Goal: Task Accomplishment & Management: Manage account settings

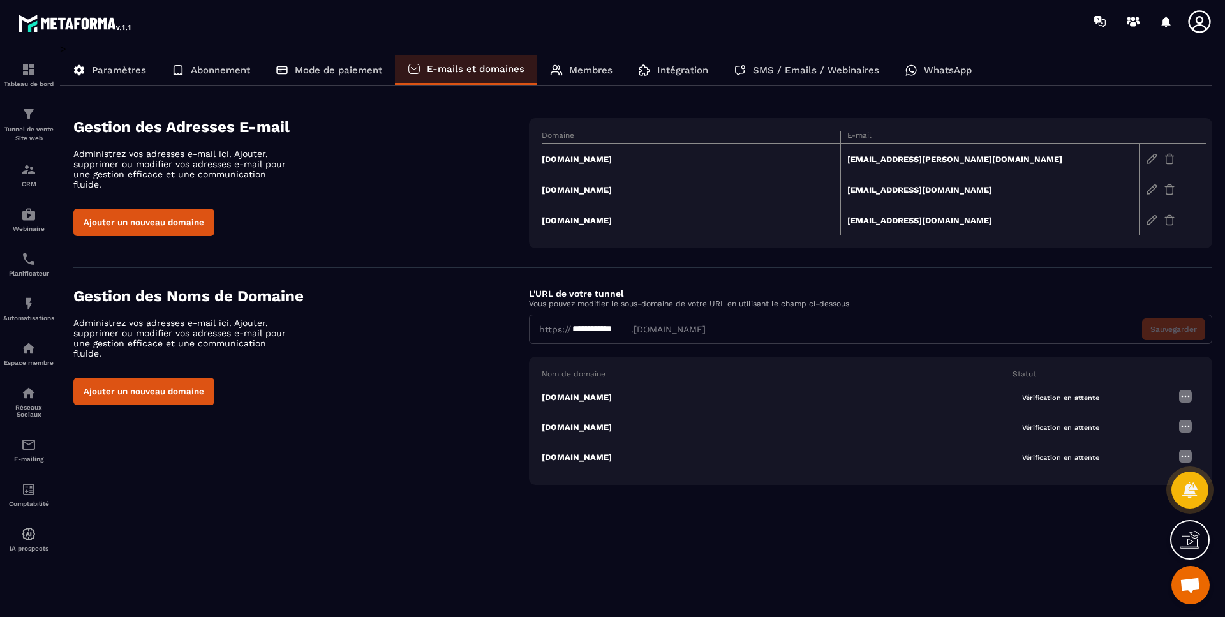
click at [1082, 393] on span "Vérification en attente" at bounding box center [1061, 398] width 96 height 15
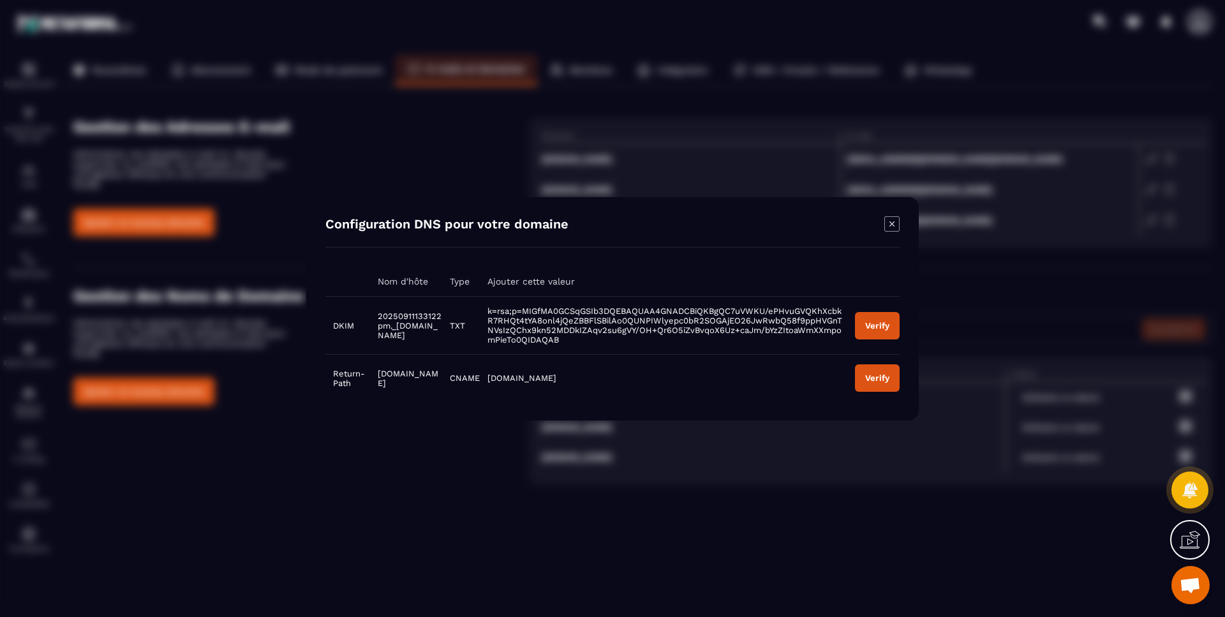
click at [865, 320] on button "Verify" at bounding box center [877, 324] width 45 height 27
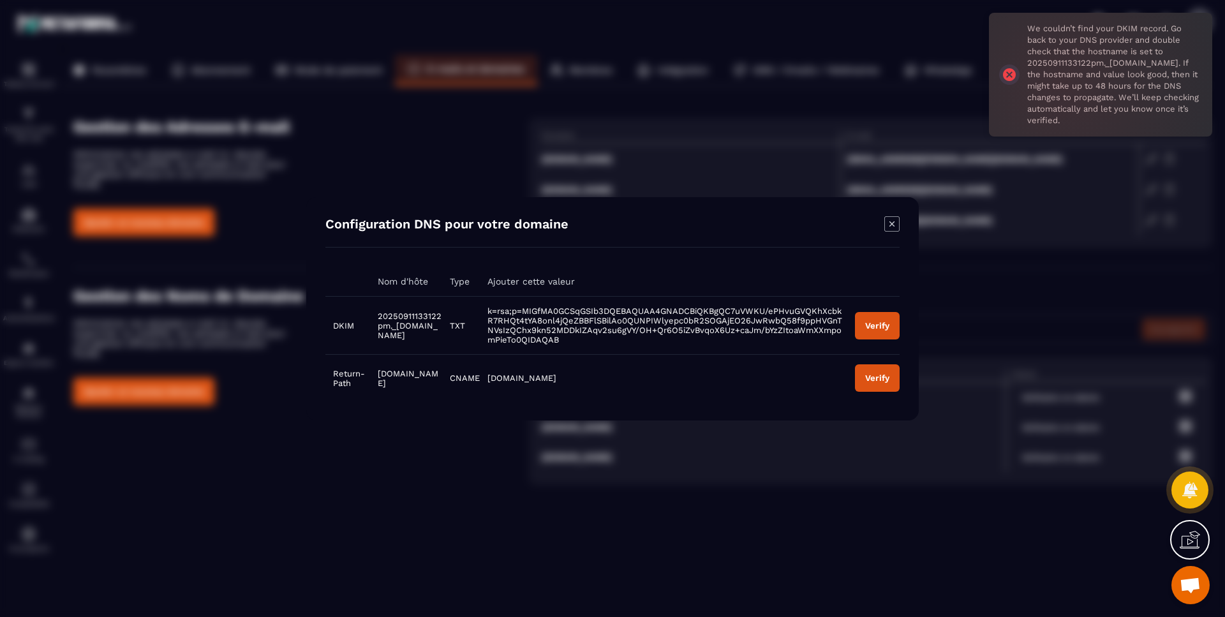
click at [1012, 74] on div "We couldn’t find your DKIM record. Go back to your DNS provider and double chec…" at bounding box center [1100, 75] width 223 height 124
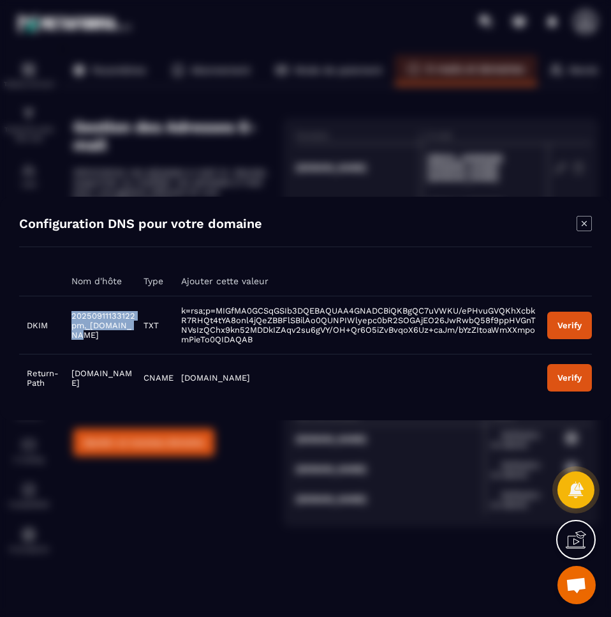
drag, startPoint x: 116, startPoint y: 322, endPoint x: 72, endPoint y: 313, distance: 44.9
click at [72, 313] on span "20250911133122pm._[DOMAIN_NAME]" at bounding box center [103, 325] width 64 height 29
copy span "20250911133122pm._domainkey."
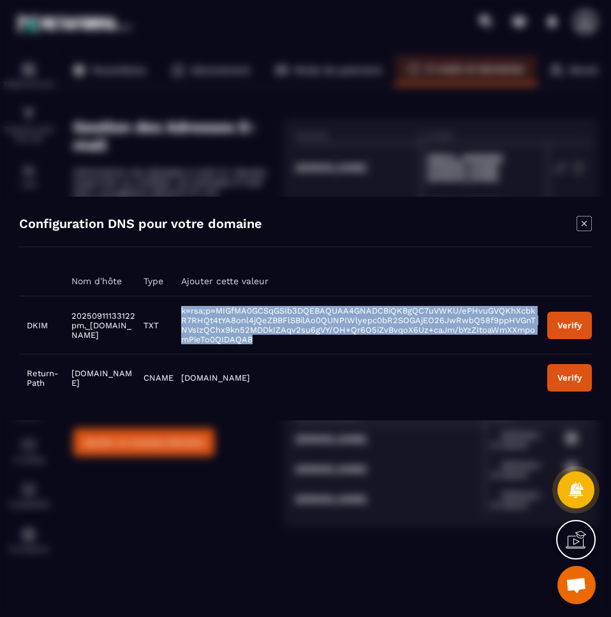
drag, startPoint x: 321, startPoint y: 336, endPoint x: 197, endPoint y: 303, distance: 128.2
click at [197, 303] on td "k=rsa;p=MIGfMA0GCSqGSIb3DQEBAQUAA4GNADCBiQKBgQC7uVWKU/ePHvuGVQKhXcbkR7RHQt4tYA8…" at bounding box center [357, 325] width 366 height 58
copy span "k=rsa;p=MIGfMA0GCSqGSIb3DQEBAQUAA4GNADCBiQKBgQC7uVWKU/ePHvuGVQKhXcbkR7RHQt4tYA8…"
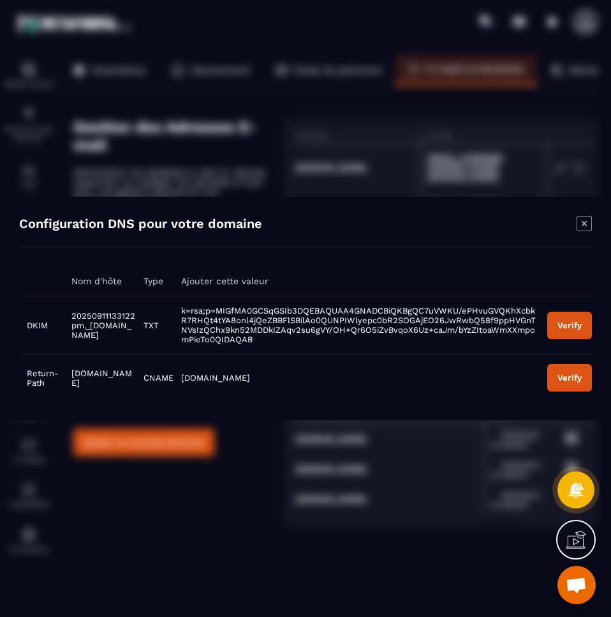
click at [135, 322] on span "20250911133122pm._[DOMAIN_NAME]" at bounding box center [103, 325] width 64 height 29
drag, startPoint x: 114, startPoint y: 325, endPoint x: 43, endPoint y: 313, distance: 71.9
click at [43, 313] on tr "DKIM 20250911133122pm._[DOMAIN_NAME] TXT k=rsa;p=MIGfMA0GCSqGSIb3DQEBAQUAA4GNAD…" at bounding box center [305, 325] width 573 height 58
copy tr "M 20250911133122pm._domainkey"
click at [103, 326] on span "20250911133122pm._[DOMAIN_NAME]" at bounding box center [103, 325] width 64 height 29
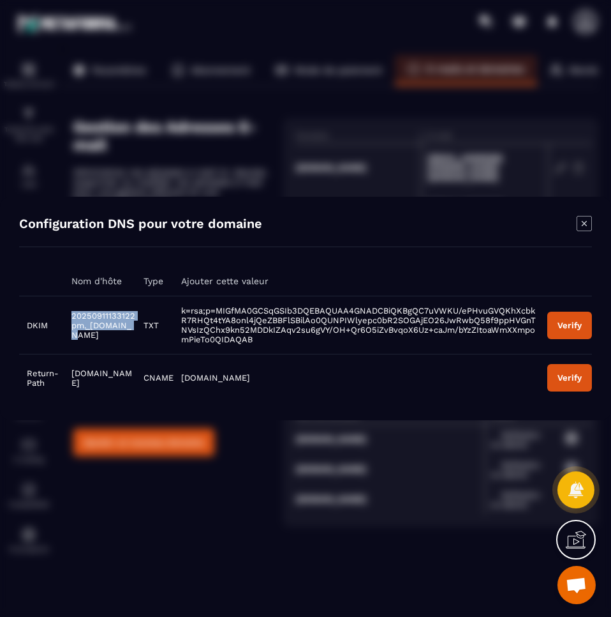
drag, startPoint x: 114, startPoint y: 325, endPoint x: 64, endPoint y: 310, distance: 51.5
click at [64, 310] on td "20250911133122pm._[DOMAIN_NAME]" at bounding box center [100, 325] width 72 height 58
copy span "20250911133122pm._domainkey"
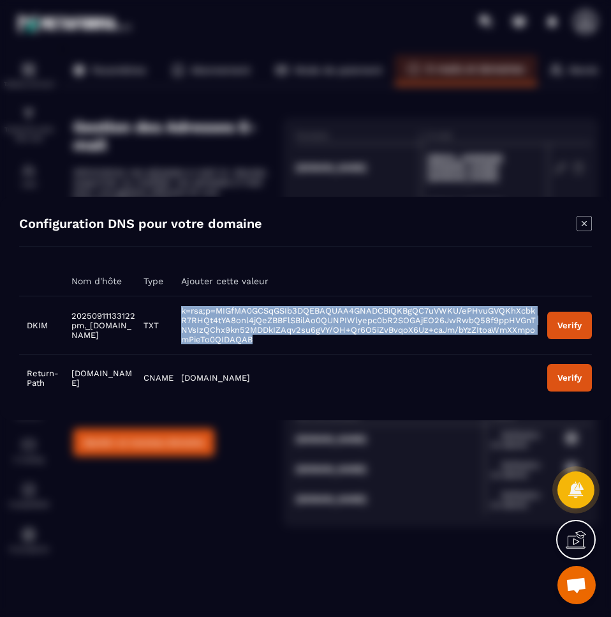
drag, startPoint x: 323, startPoint y: 339, endPoint x: 202, endPoint y: 307, distance: 125.4
click at [202, 307] on td "k=rsa;p=MIGfMA0GCSqGSIb3DQEBAQUAA4GNADCBiQKBgQC7uVWKU/ePHvuGVQKhXcbkR7RHQt4tYA8…" at bounding box center [357, 325] width 366 height 58
copy span "k=rsa;p=MIGfMA0GCSqGSIb3DQEBAQUAA4GNADCBiQKBgQC7uVWKU/ePHvuGVQKhXcbkR7RHQt4tYA8…"
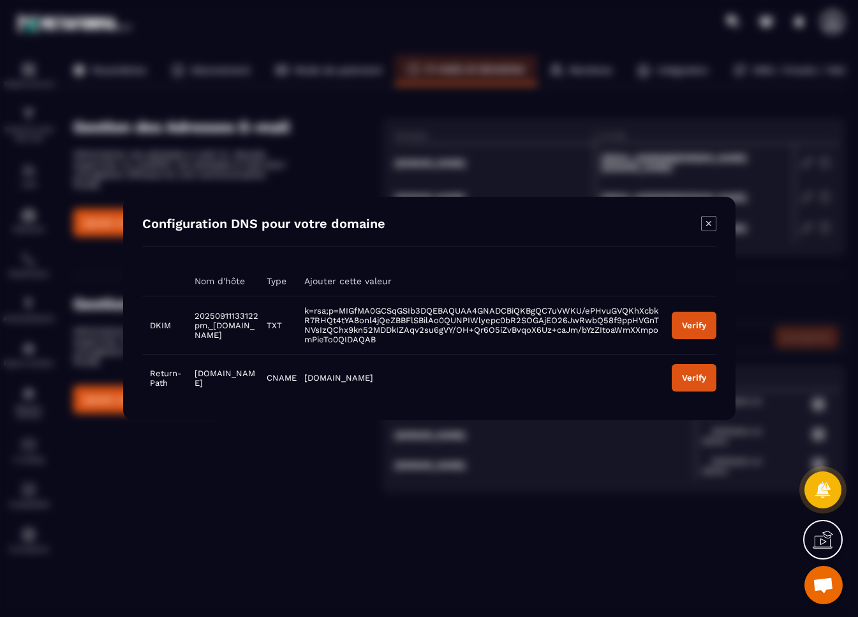
click at [233, 322] on span "20250911133122pm._[DOMAIN_NAME]" at bounding box center [227, 325] width 64 height 29
click at [640, 241] on div "Configuration DNS pour votre domaine" at bounding box center [429, 231] width 574 height 31
drag, startPoint x: 237, startPoint y: 321, endPoint x: 195, endPoint y: 317, distance: 42.3
click at [195, 317] on span "20250911133122pm._[DOMAIN_NAME]" at bounding box center [227, 325] width 64 height 29
copy span "20250911133122pm._domainkey"
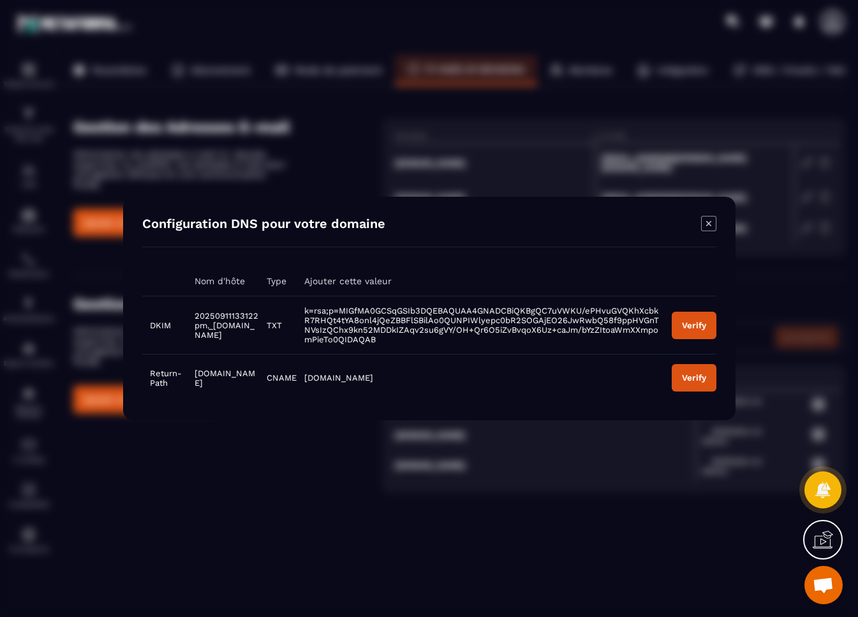
click at [647, 211] on div "Configuration DNS pour votre domaine Nom d'hôte Type Ajouter cette valeur DKIM …" at bounding box center [429, 308] width 613 height 223
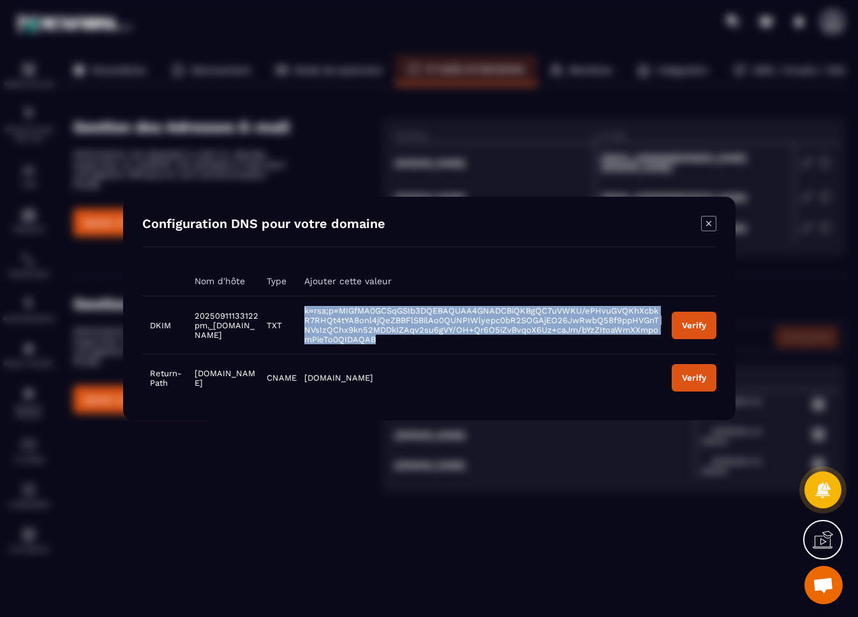
drag, startPoint x: 324, startPoint y: 307, endPoint x: 456, endPoint y: 340, distance: 136.2
click at [456, 340] on td "k=rsa;p=MIGfMA0GCSqGSIb3DQEBAQUAA4GNADCBiQKBgQC7uVWKU/ePHvuGVQKhXcbkR7RHQt4tYA8…" at bounding box center [481, 325] width 368 height 58
copy span "k=rsa;p=MIGfMA0GCSqGSIb3DQEBAQUAA4GNADCBiQKBgQC7uVWKU/ePHvuGVQKhXcbkR7RHQt4tYA8…"
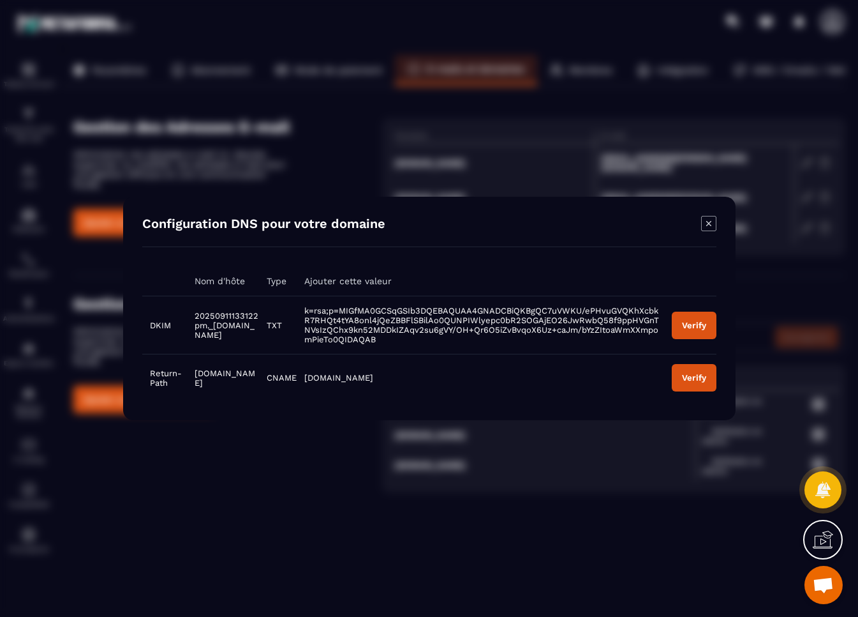
click at [618, 217] on div "Configuration DNS pour votre domaine" at bounding box center [429, 231] width 574 height 31
click at [707, 329] on button "Verify" at bounding box center [693, 324] width 45 height 27
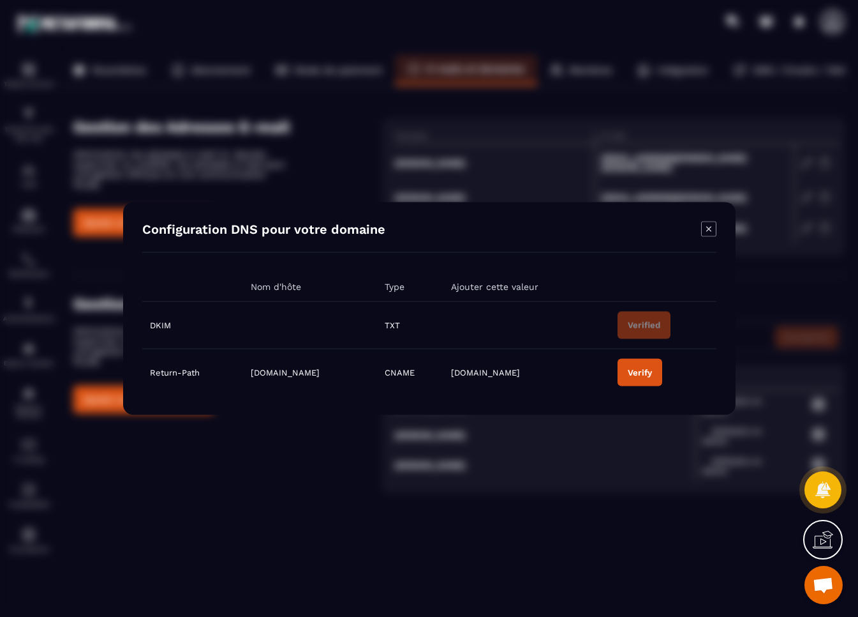
drag, startPoint x: 393, startPoint y: 373, endPoint x: 225, endPoint y: 368, distance: 167.9
click at [243, 368] on td "[DOMAIN_NAME]" at bounding box center [310, 371] width 135 height 47
copy span "[DOMAIN_NAME]"
drag, startPoint x: 573, startPoint y: 375, endPoint x: 511, endPoint y: 371, distance: 62.1
click at [511, 371] on td "[DOMAIN_NAME]" at bounding box center [526, 371] width 167 height 47
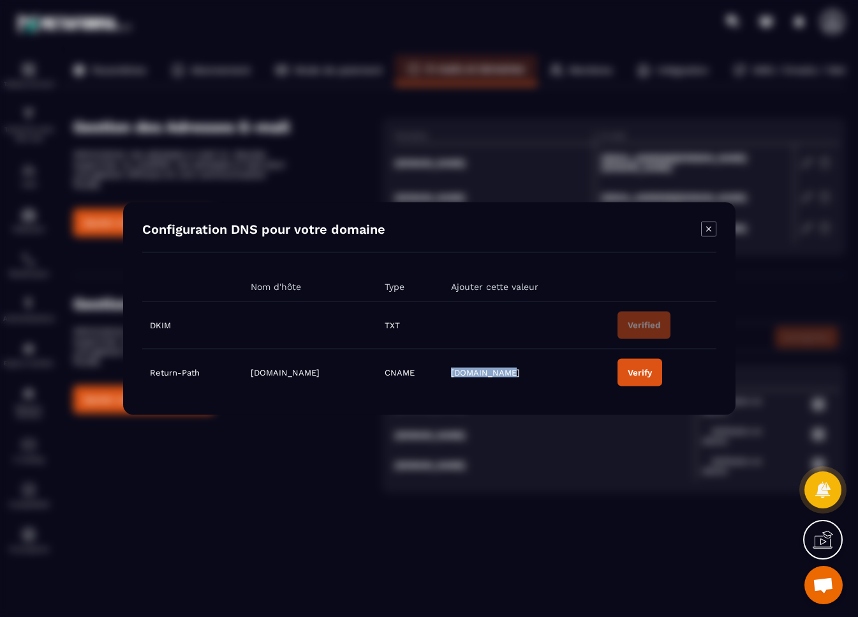
copy span "[DOMAIN_NAME]"
click at [652, 377] on div "Verify" at bounding box center [640, 373] width 24 height 10
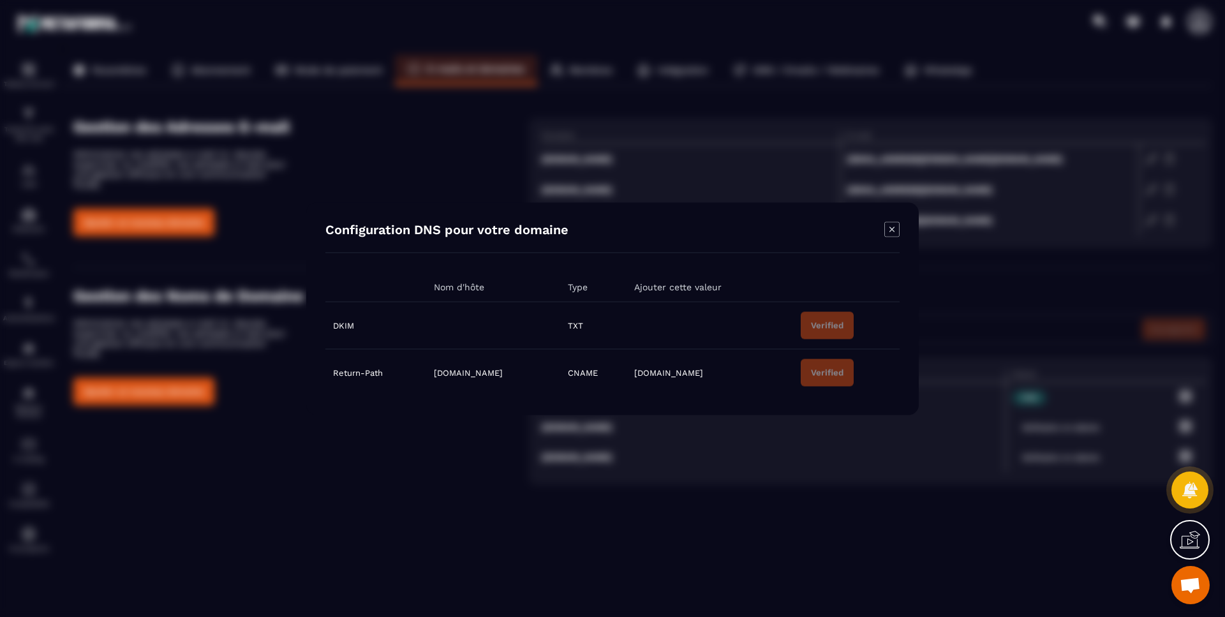
click at [891, 230] on icon "Modal window" at bounding box center [892, 229] width 5 height 5
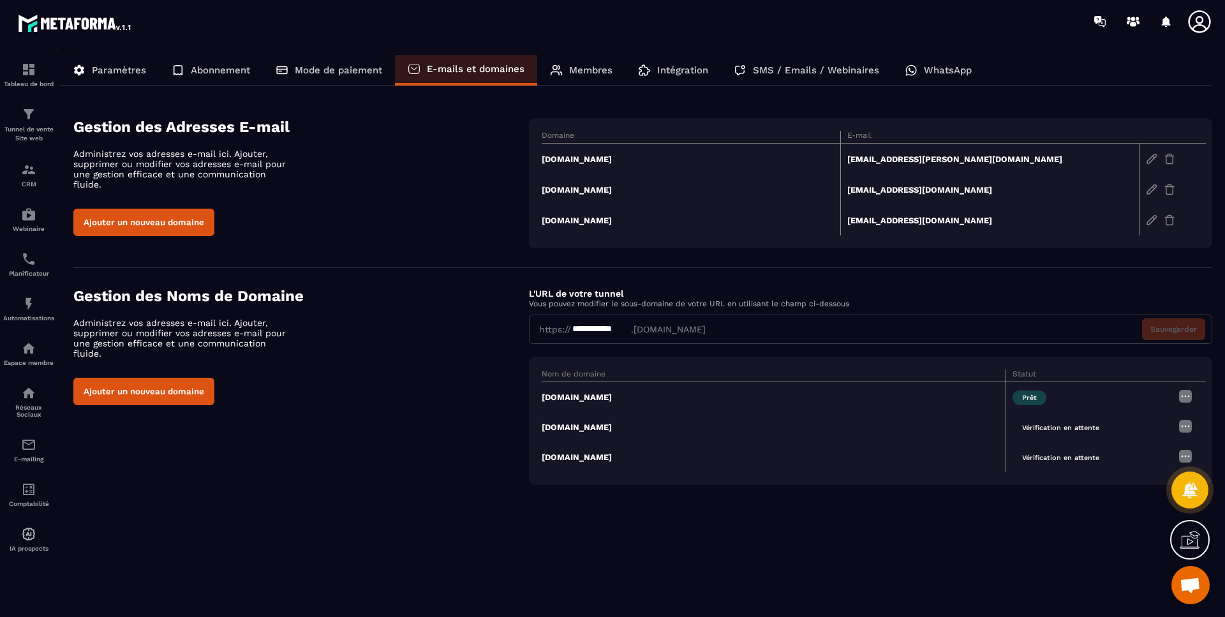
click at [1151, 193] on img at bounding box center [1151, 189] width 11 height 11
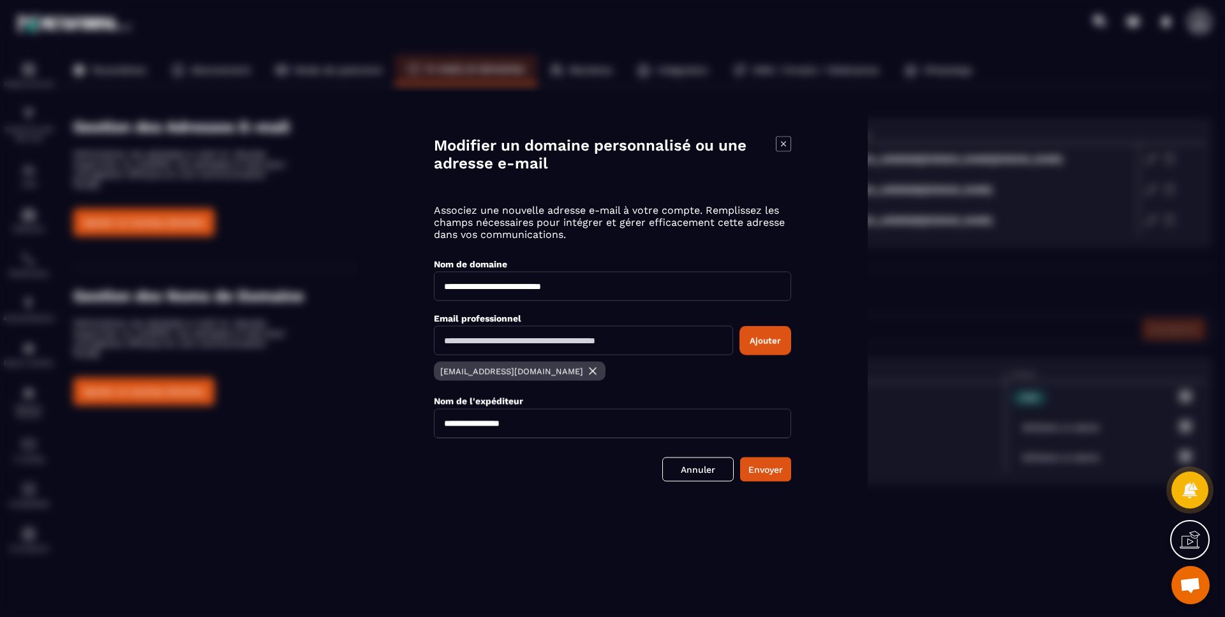
click at [692, 470] on link "Annuler" at bounding box center [698, 469] width 71 height 24
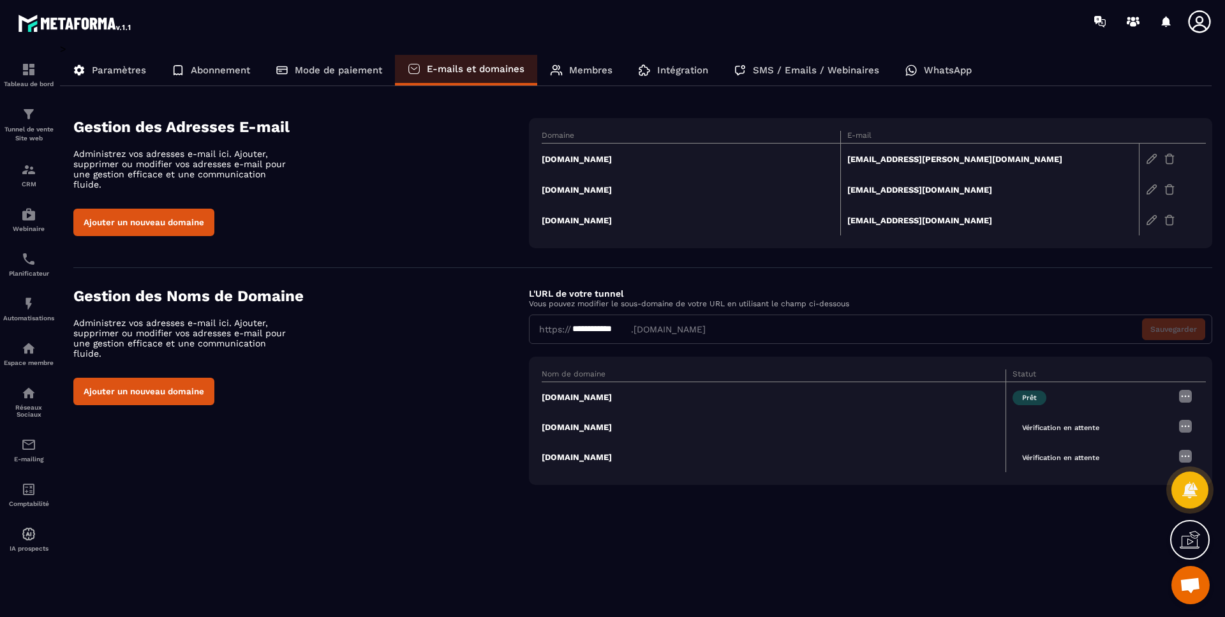
click at [1188, 398] on img at bounding box center [1185, 396] width 15 height 15
click at [665, 327] on div "**********" at bounding box center [871, 329] width 684 height 29
click at [627, 328] on div "**********" at bounding box center [601, 329] width 60 height 13
click at [618, 326] on div "**********" at bounding box center [601, 329] width 60 height 13
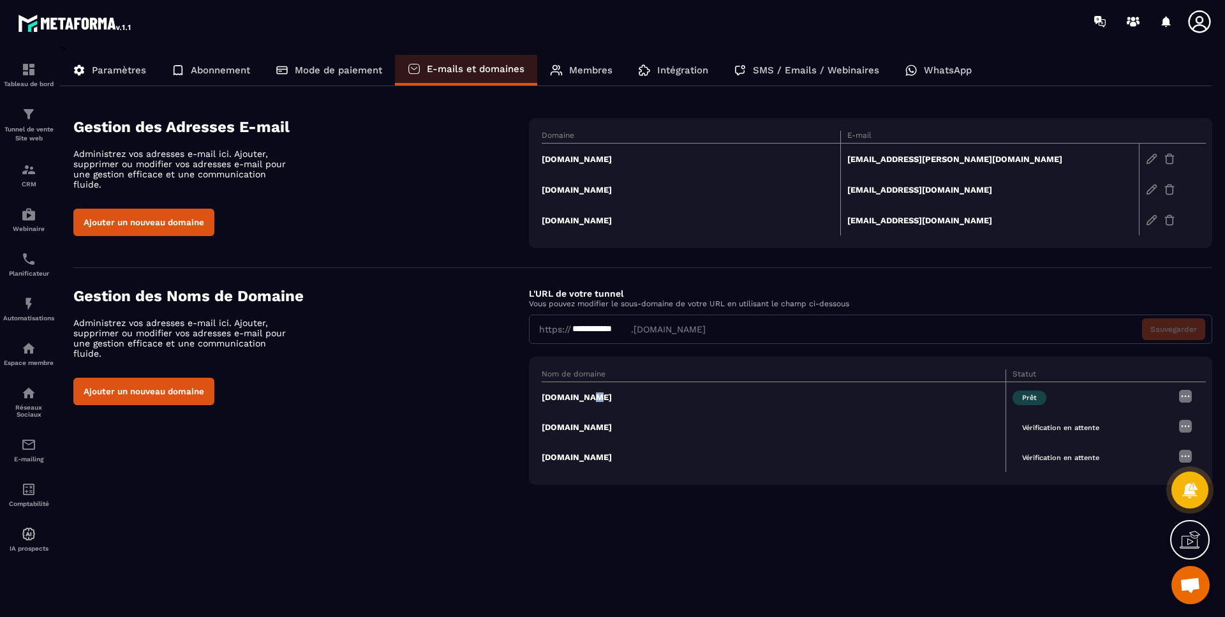
click at [588, 398] on td "[DOMAIN_NAME]" at bounding box center [774, 397] width 464 height 31
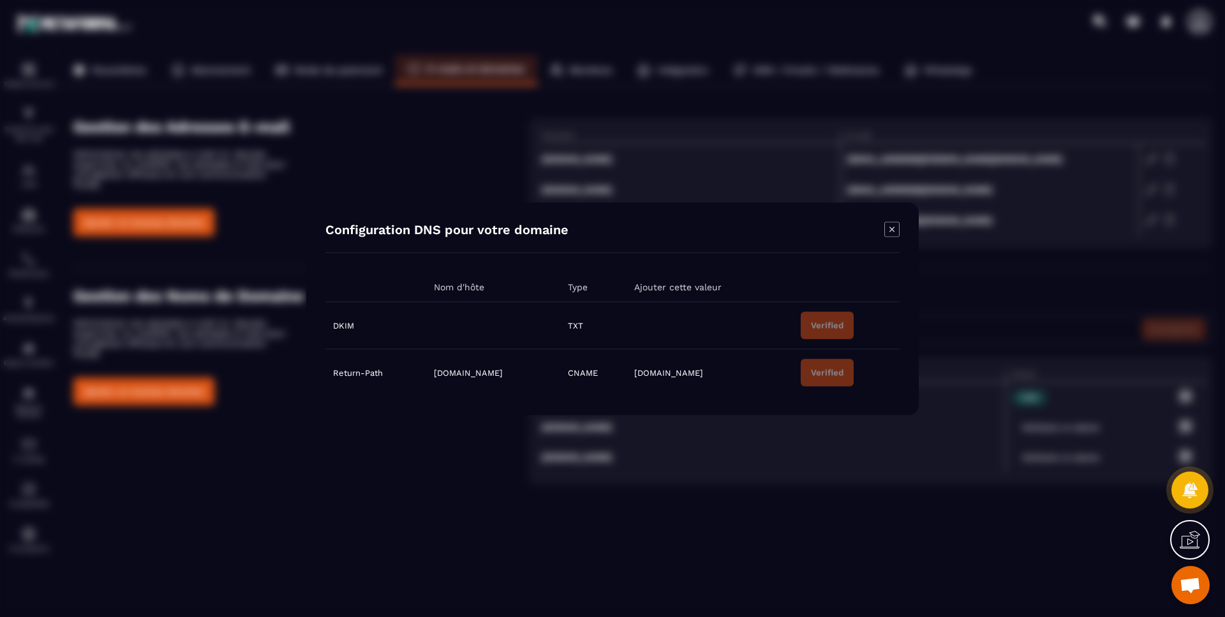
click at [891, 229] on icon "Modal window" at bounding box center [892, 228] width 15 height 15
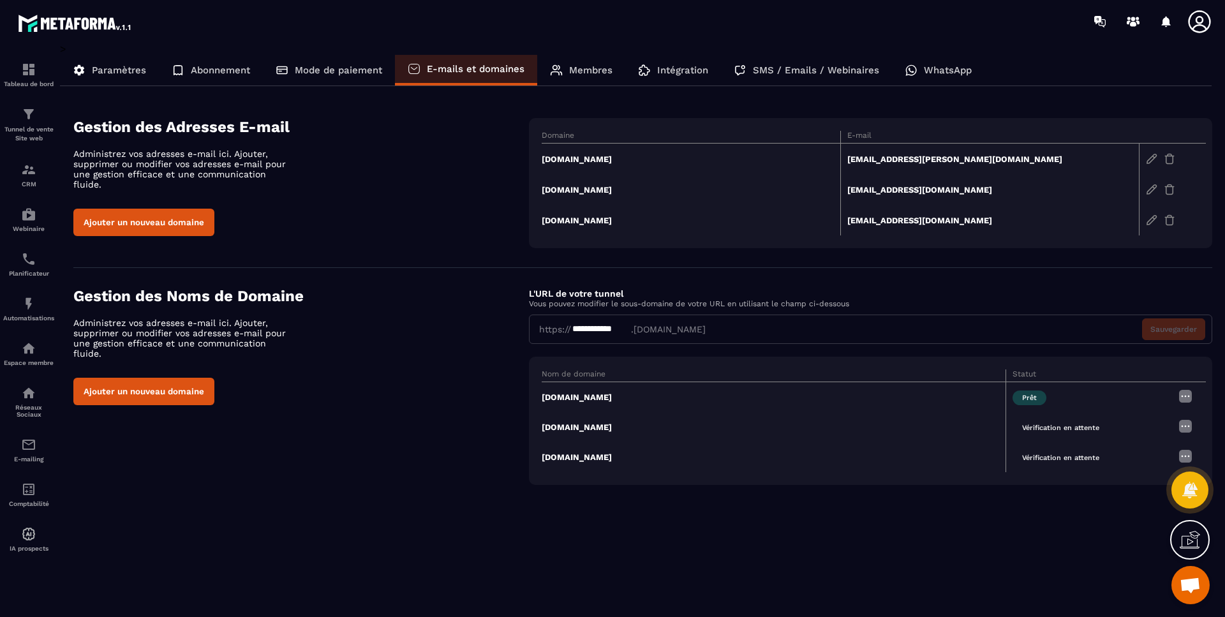
drag, startPoint x: 657, startPoint y: 158, endPoint x: 544, endPoint y: 161, distance: 113.0
click at [544, 161] on td "[DOMAIN_NAME]" at bounding box center [691, 159] width 299 height 31
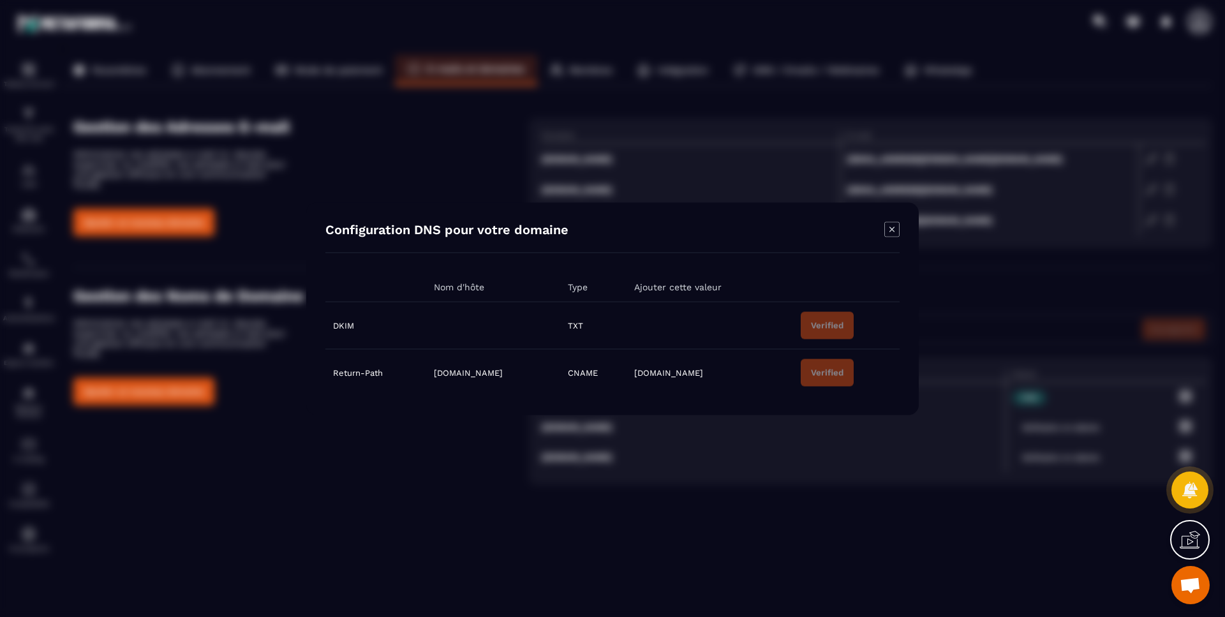
copy td "[DOMAIN_NAME]"
click at [895, 226] on icon "Modal window" at bounding box center [892, 228] width 15 height 15
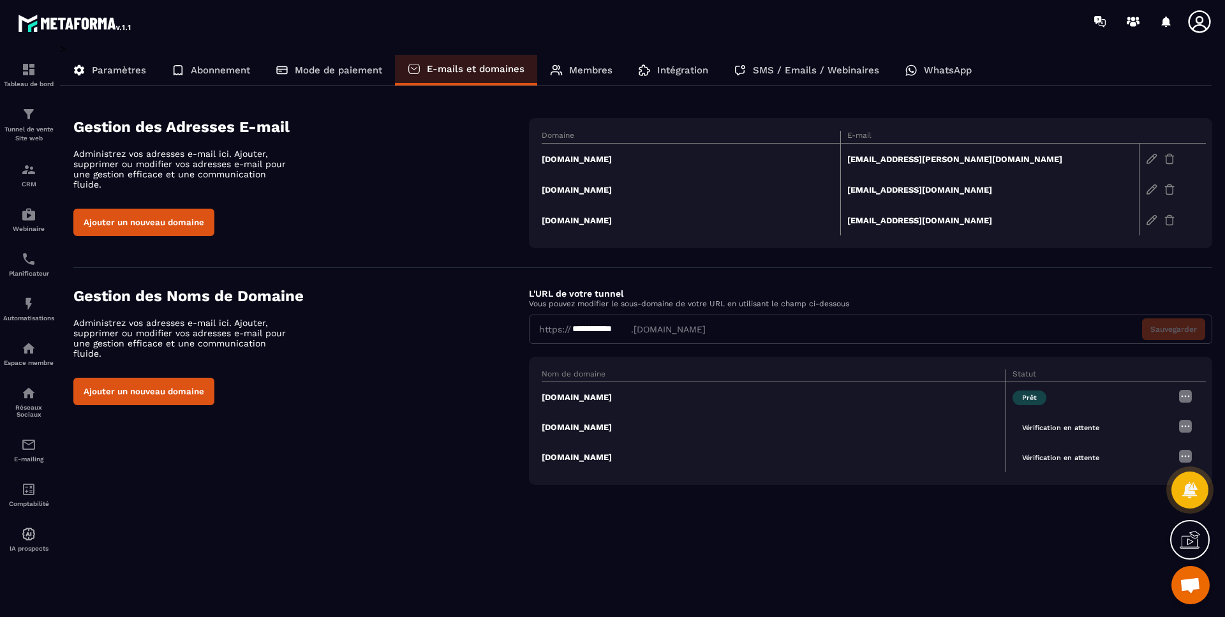
drag, startPoint x: 290, startPoint y: 93, endPoint x: 290, endPoint y: 86, distance: 7.7
